Goal: Task Accomplishment & Management: Manage account settings

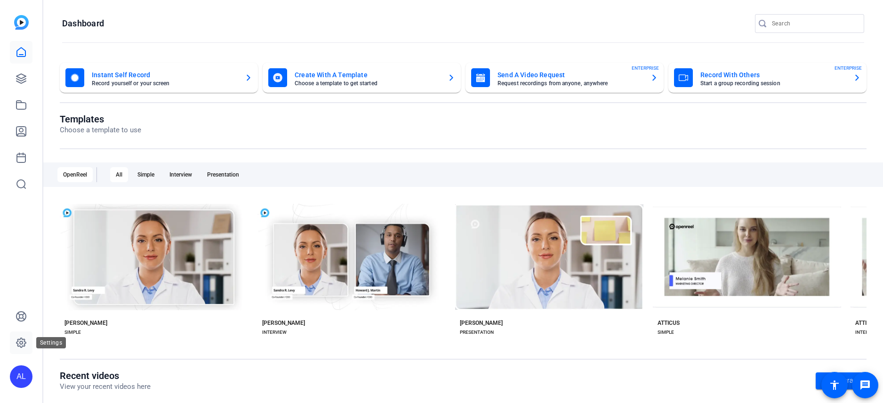
click at [22, 346] on icon at bounding box center [20, 342] width 9 height 9
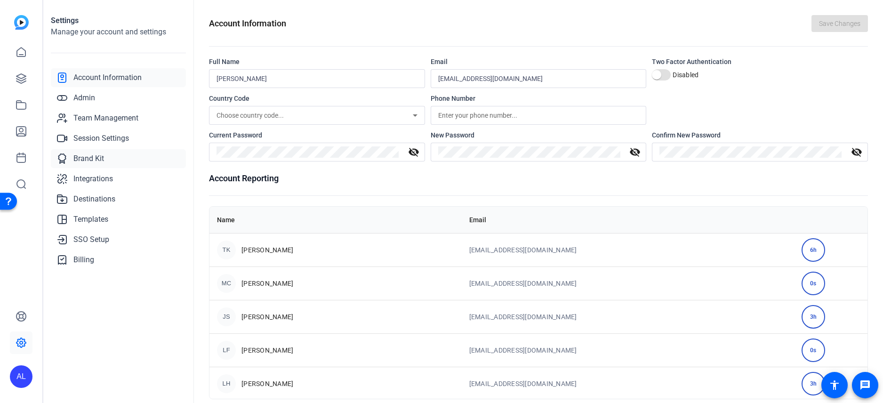
click at [107, 156] on link "Brand Kit" at bounding box center [118, 158] width 135 height 19
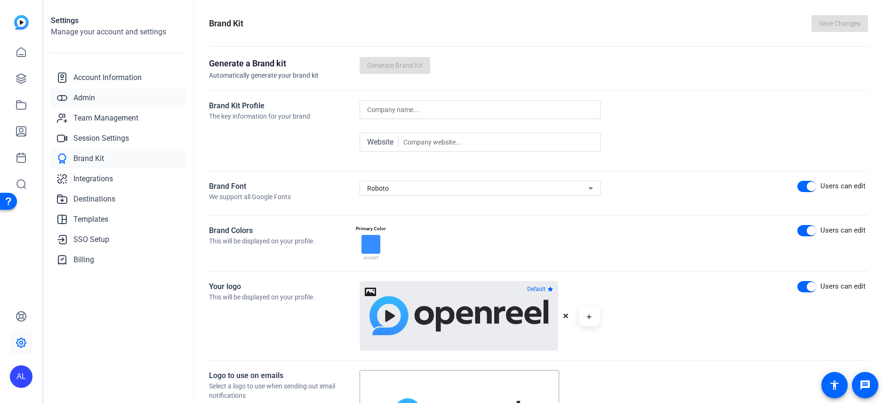
click at [107, 104] on link "Admin" at bounding box center [118, 97] width 135 height 19
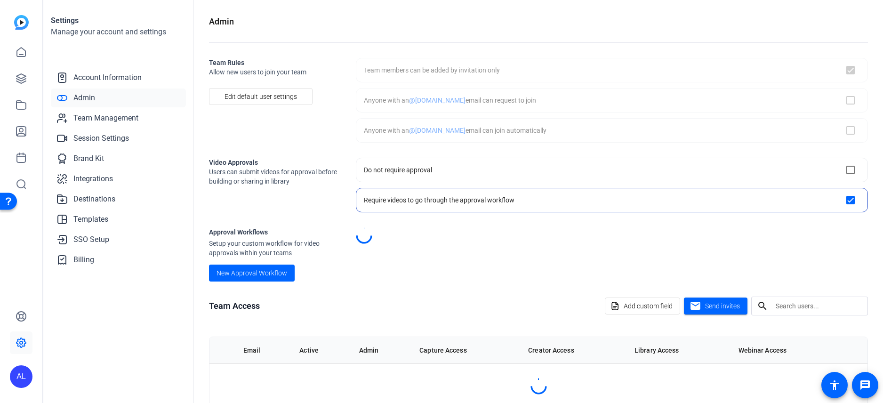
checkbox input "true"
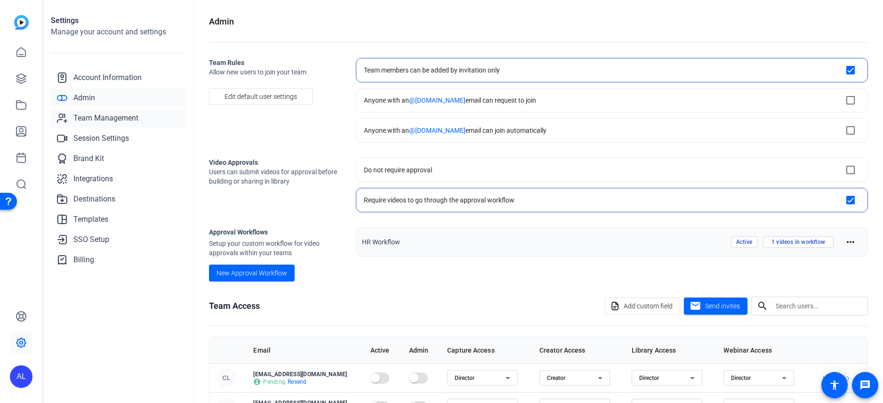
click at [112, 120] on span "Team Management" at bounding box center [105, 117] width 65 height 11
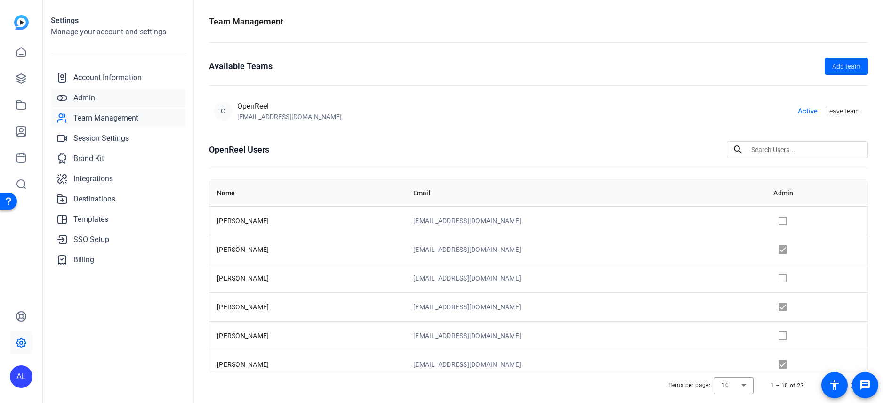
click at [90, 104] on link "Admin" at bounding box center [118, 97] width 135 height 19
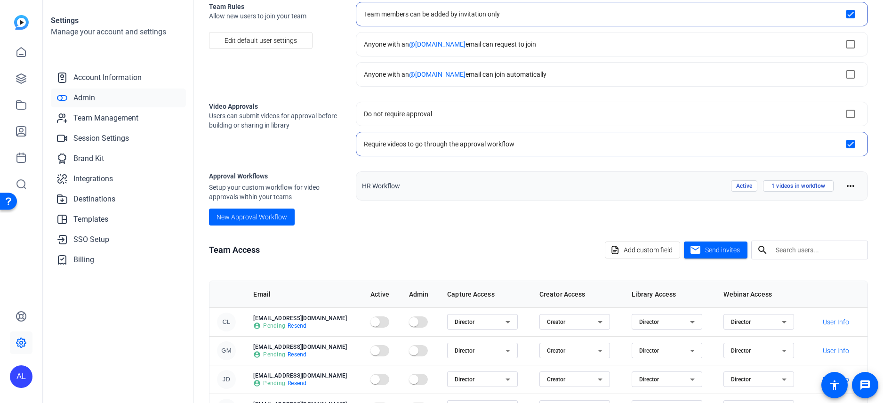
scroll to position [62, 0]
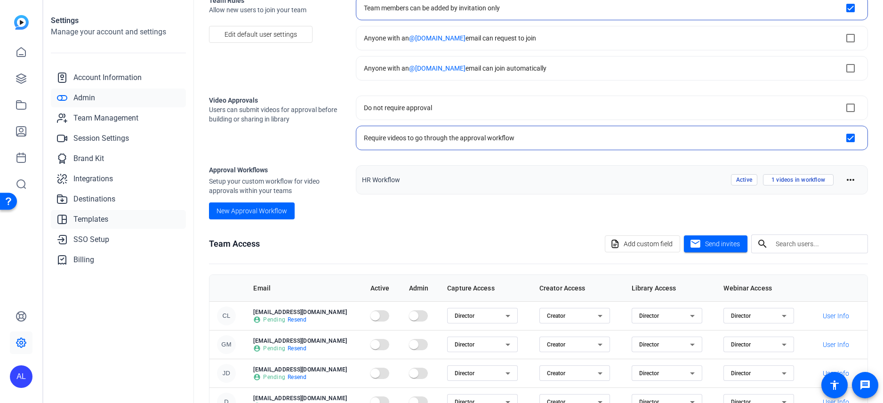
click at [99, 223] on span "Templates" at bounding box center [90, 219] width 35 height 11
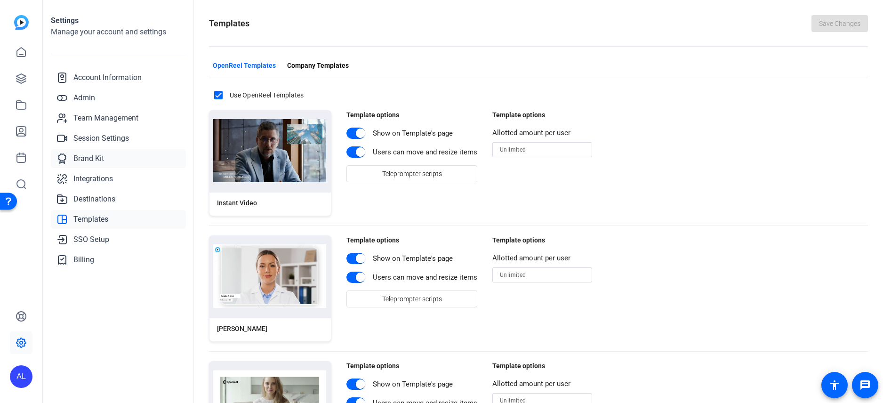
click at [85, 155] on span "Brand Kit" at bounding box center [88, 158] width 31 height 11
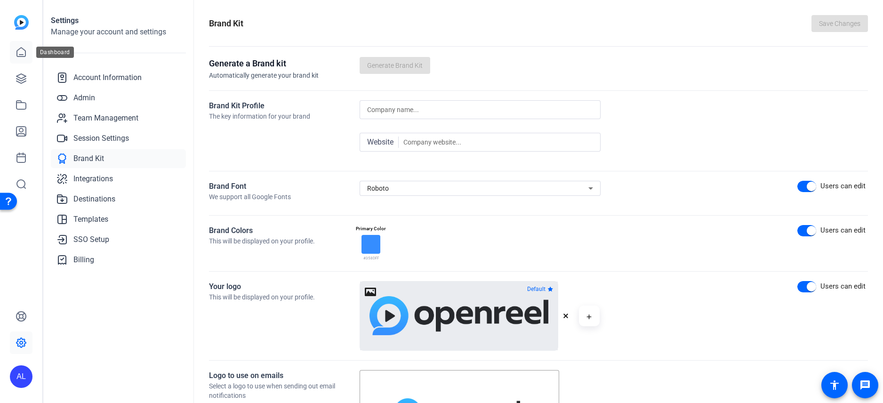
click at [25, 56] on icon at bounding box center [21, 52] width 8 height 9
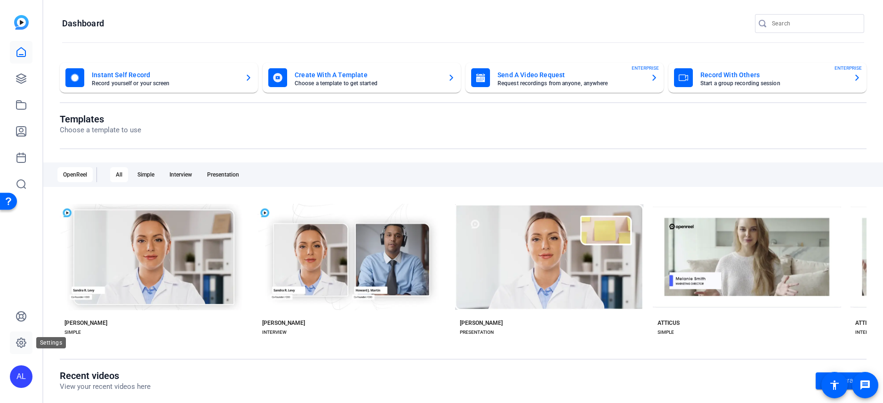
click at [23, 348] on icon at bounding box center [21, 342] width 11 height 11
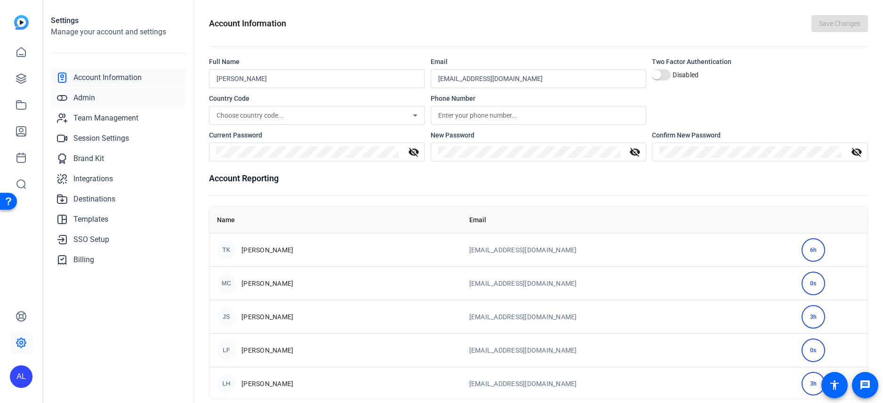
click at [108, 99] on link "Admin" at bounding box center [118, 97] width 135 height 19
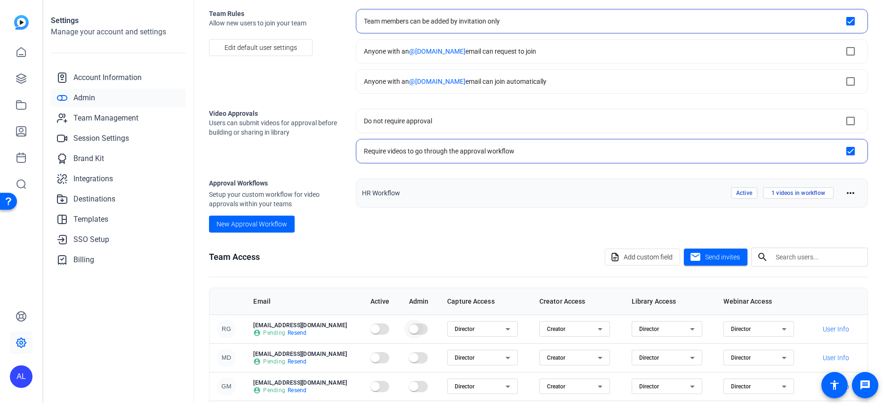
scroll to position [58, 0]
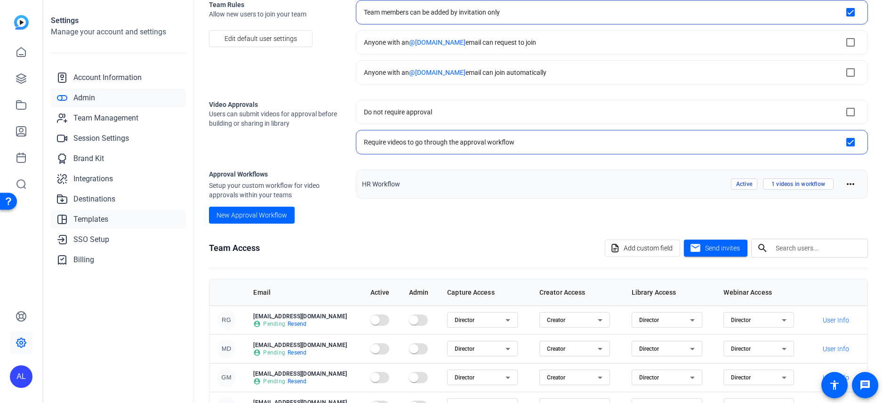
click at [104, 216] on span "Templates" at bounding box center [90, 219] width 35 height 11
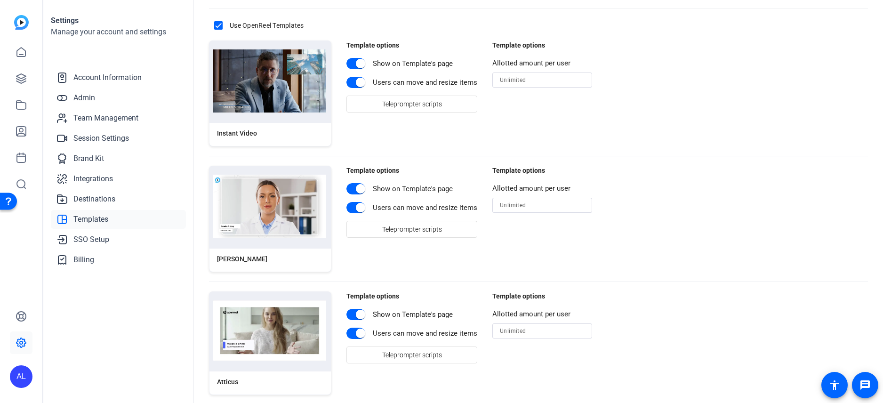
scroll to position [71, 0]
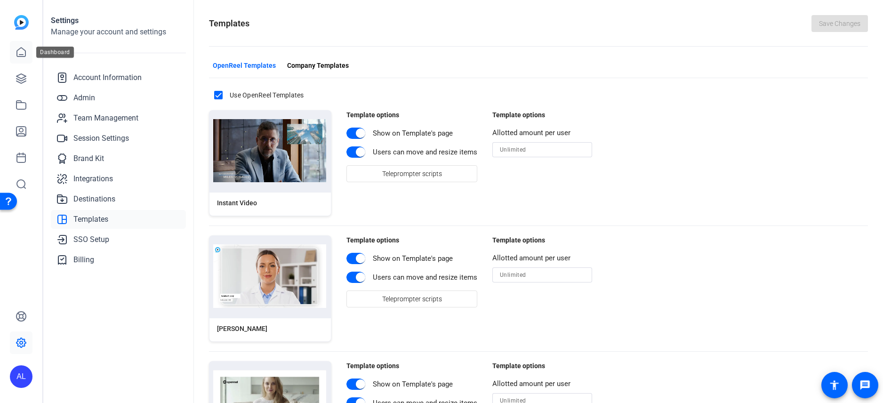
click at [16, 55] on icon at bounding box center [21, 52] width 11 height 11
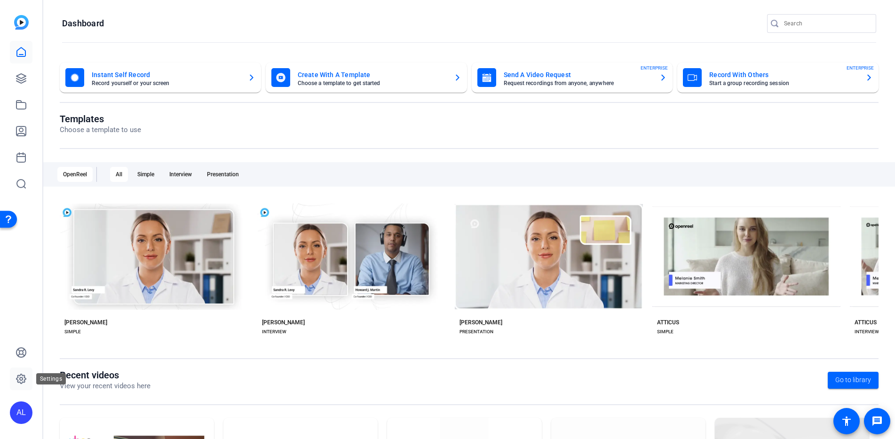
click at [22, 378] on icon at bounding box center [21, 379] width 3 height 3
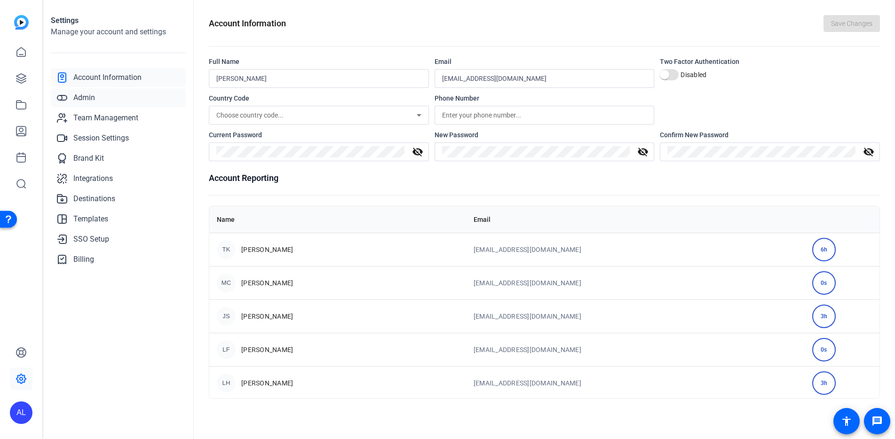
click at [127, 99] on link "Admin" at bounding box center [118, 97] width 135 height 19
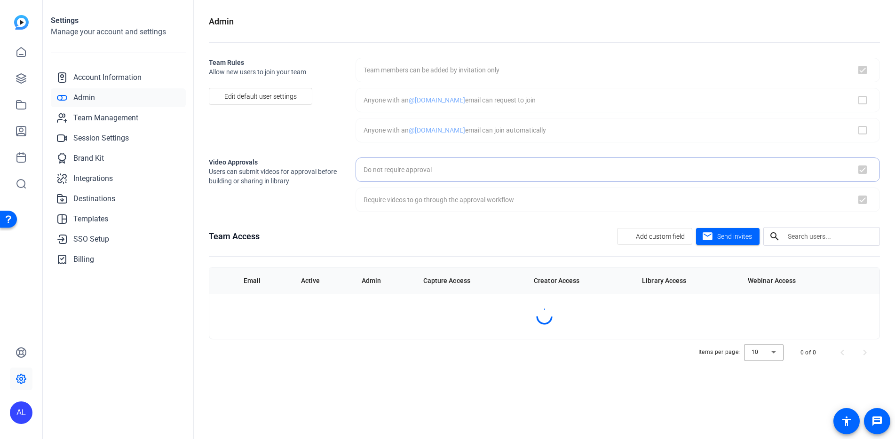
checkbox input "true"
checkbox input "false"
checkbox input "true"
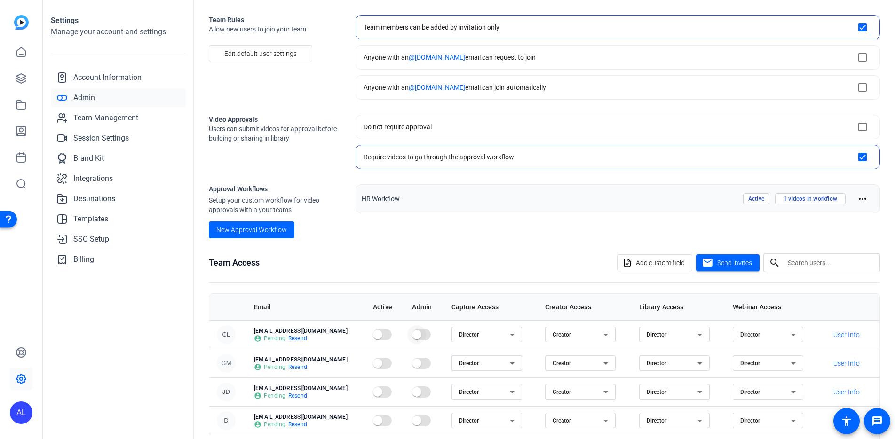
scroll to position [59, 0]
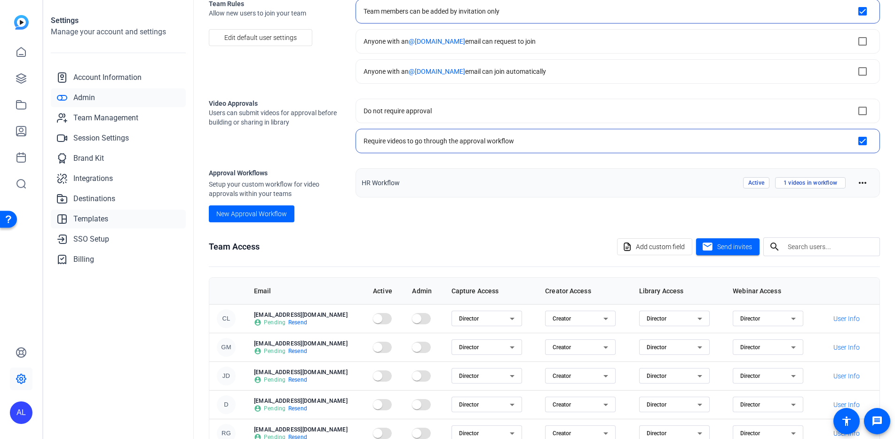
click at [88, 217] on span "Templates" at bounding box center [90, 219] width 35 height 11
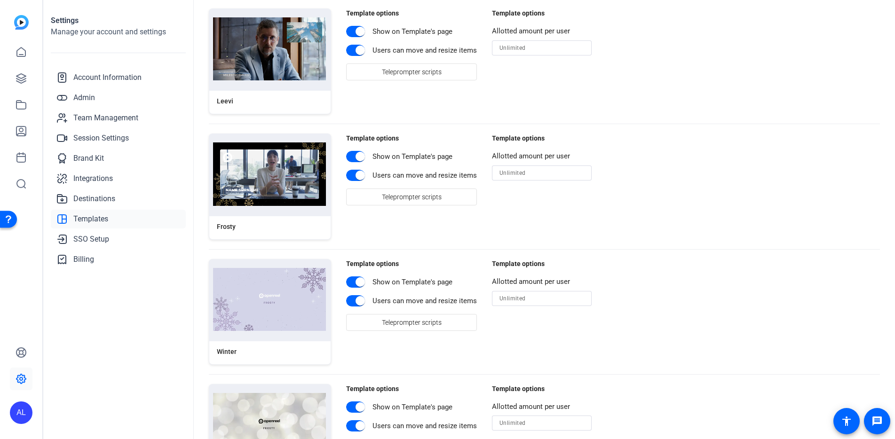
scroll to position [72, 0]
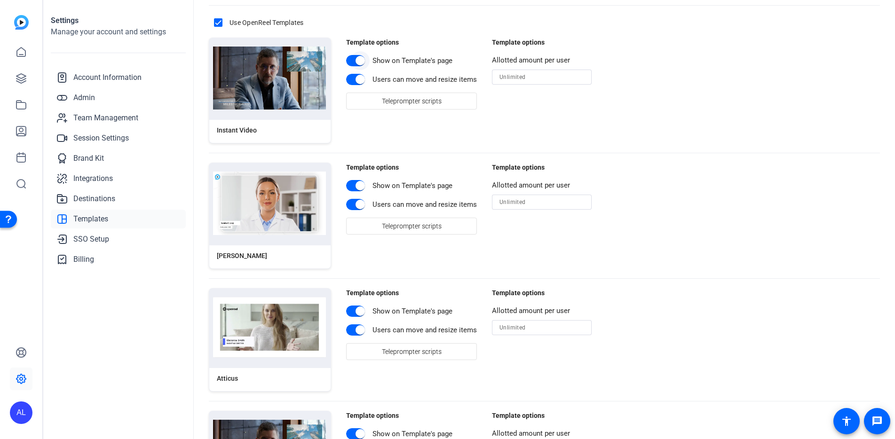
click at [359, 57] on span "button" at bounding box center [360, 60] width 9 height 9
click at [356, 80] on span "button" at bounding box center [360, 79] width 9 height 9
click at [356, 80] on span "button" at bounding box center [351, 79] width 19 height 19
click at [354, 59] on span "button" at bounding box center [350, 60] width 9 height 9
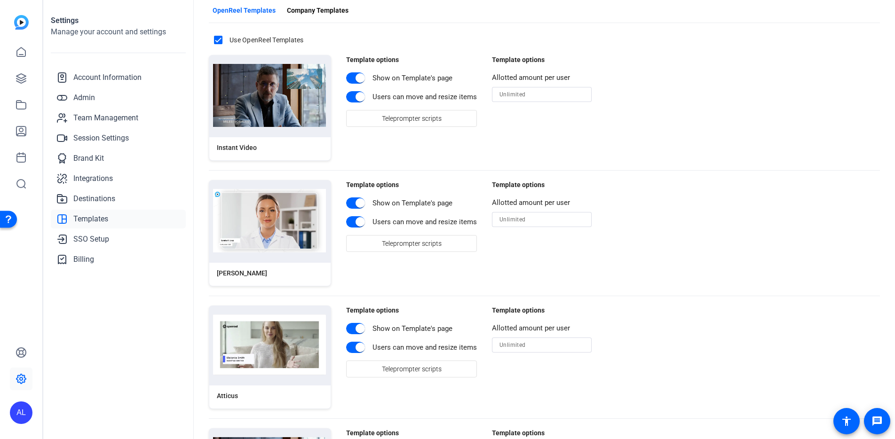
scroll to position [48, 0]
